Goal: Find specific page/section: Find specific page/section

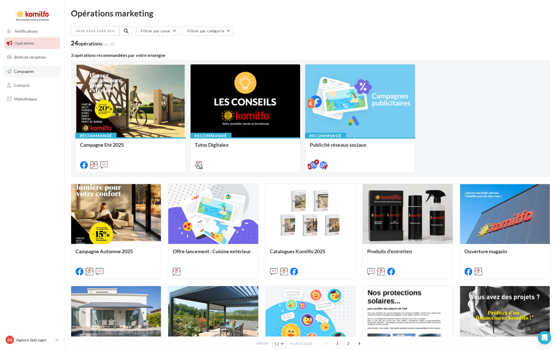
click at [19, 69] on span "Campagnes" at bounding box center [24, 71] width 20 height 5
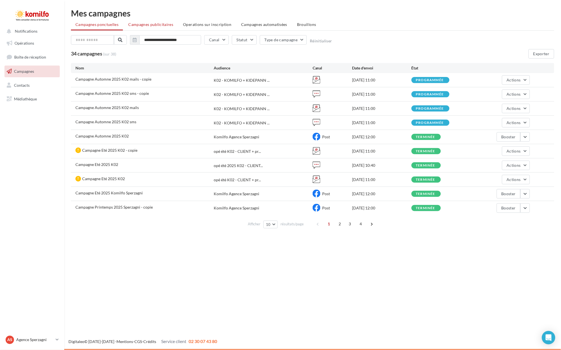
click at [145, 24] on span "Campagnes publicitaires" at bounding box center [150, 24] width 45 height 5
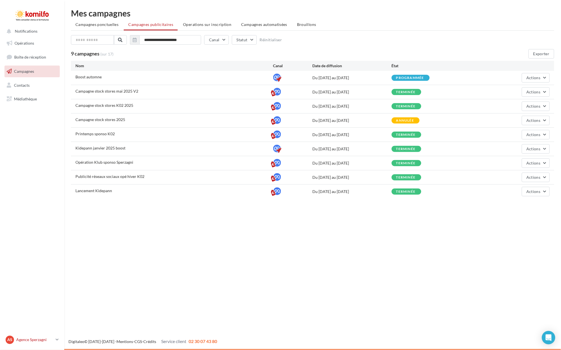
click at [57, 339] on icon at bounding box center [57, 340] width 3 height 5
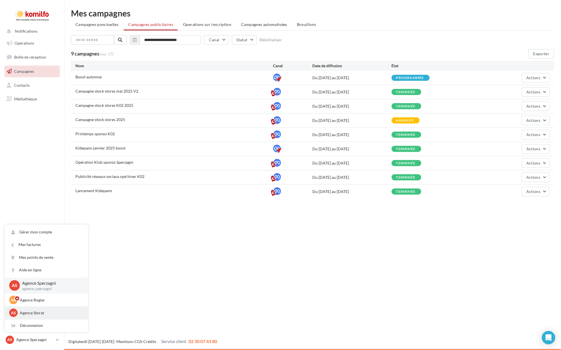
click at [49, 312] on p "Agence Storat" at bounding box center [50, 313] width 61 height 6
